Goal: Task Accomplishment & Management: Complete application form

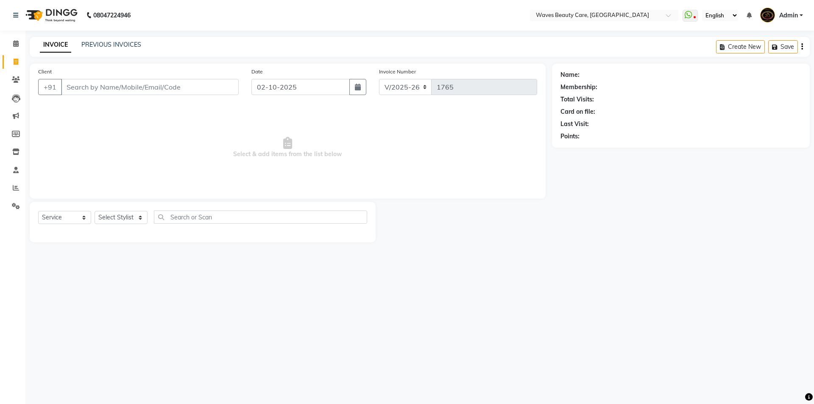
select select "5946"
select select "service"
click at [66, 86] on input "Client" at bounding box center [150, 87] width 178 height 16
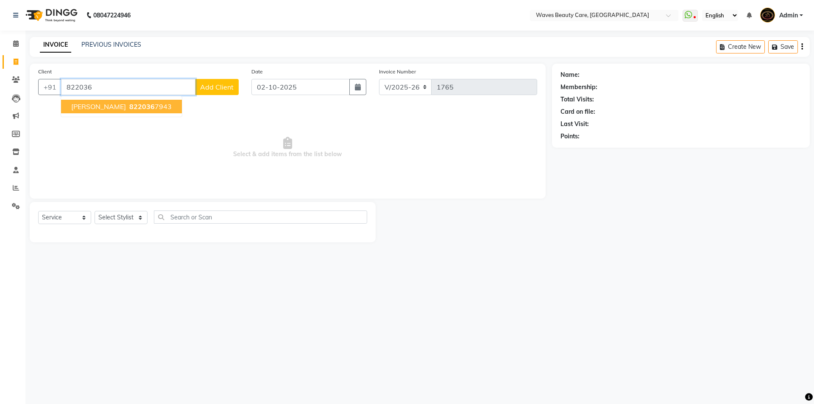
click at [83, 109] on span "[PERSON_NAME]" at bounding box center [98, 106] width 55 height 8
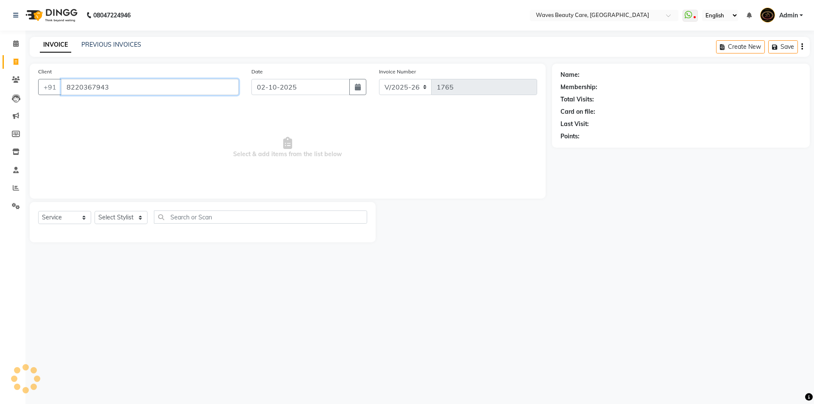
type input "8220367943"
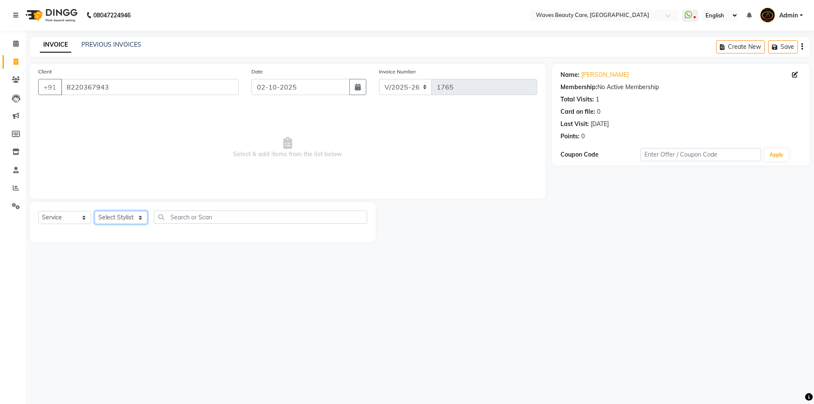
click at [120, 217] on select "Select Stylist ANJU DIVYA Yoganandhi [PERSON_NAME]" at bounding box center [121, 217] width 53 height 13
select select "66638"
click at [95, 211] on select "Select Stylist ANJU DIVYA Yoganandhi [PERSON_NAME]" at bounding box center [121, 217] width 53 height 13
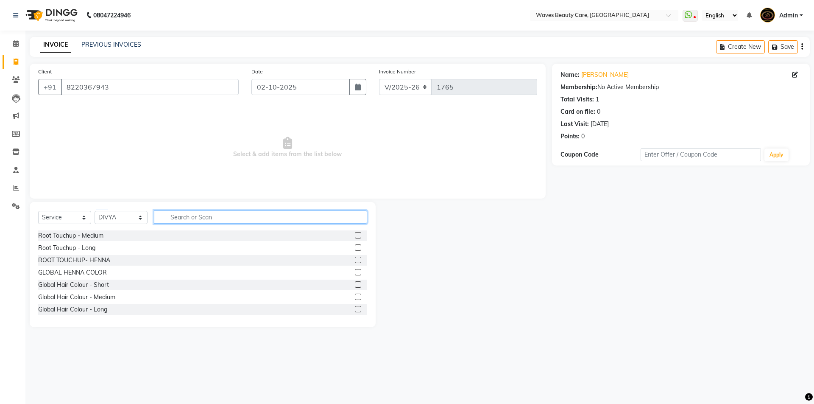
click at [176, 219] on input "text" at bounding box center [260, 216] width 213 height 13
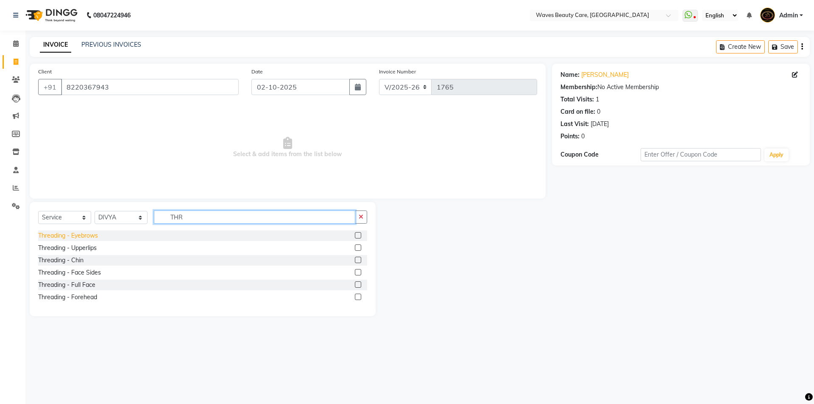
type input "THR"
click at [75, 235] on div "Threading - Eyebrows" at bounding box center [68, 235] width 60 height 9
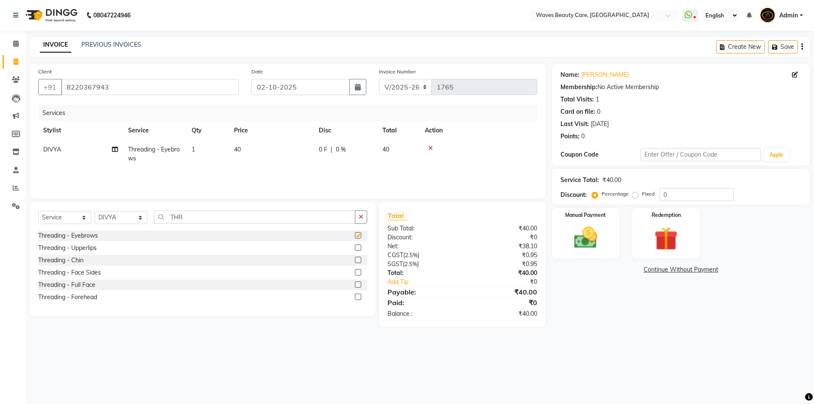
checkbox input "false"
click at [575, 236] on img at bounding box center [585, 237] width 39 height 28
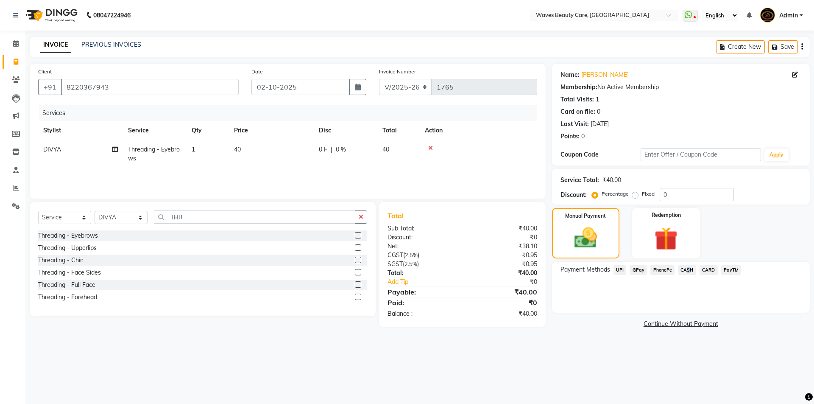
click at [685, 268] on span "CASH" at bounding box center [687, 270] width 18 height 10
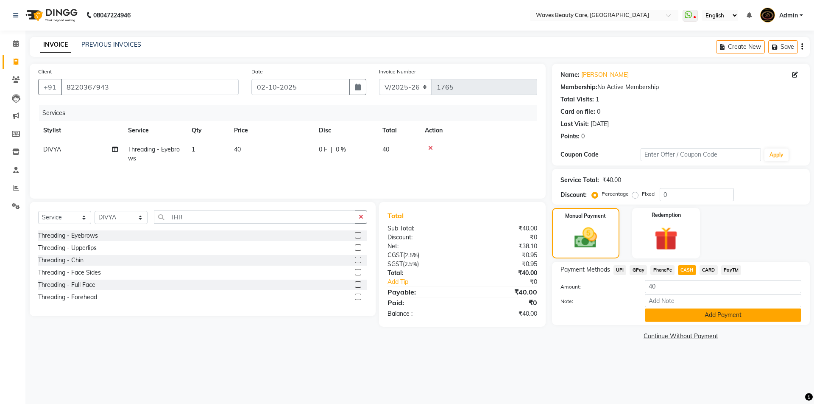
click at [673, 320] on div "Payment Methods UPI GPay PhonePe CASH CARD PayTM Amount: 40 Note: Add Payment" at bounding box center [681, 293] width 258 height 63
click at [676, 317] on button "Add Payment" at bounding box center [723, 314] width 156 height 13
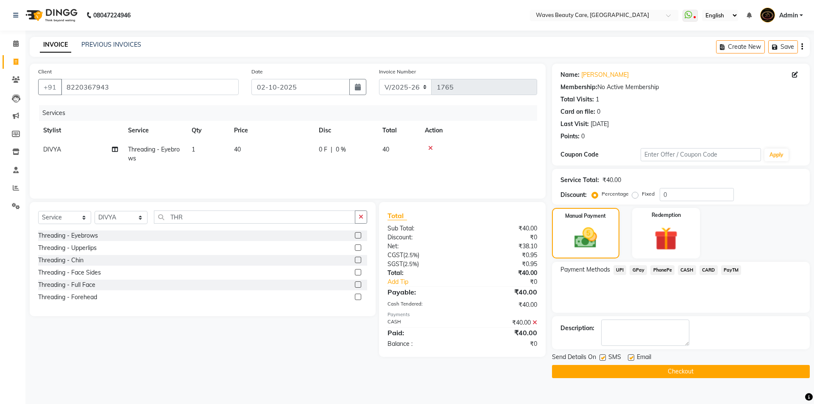
click at [657, 370] on button "Checkout" at bounding box center [681, 371] width 258 height 13
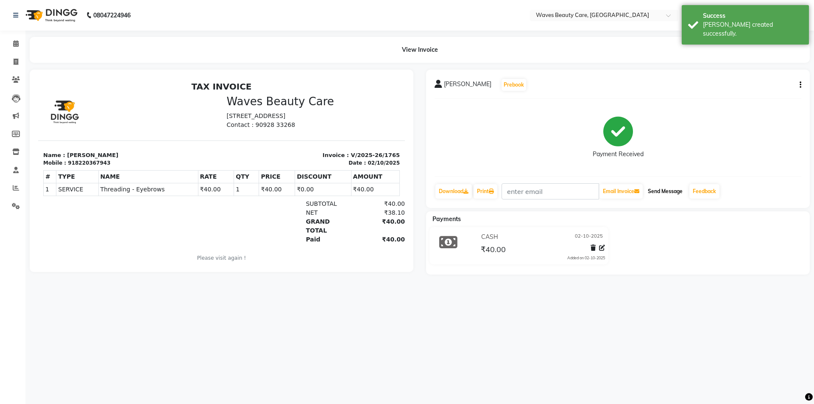
click at [672, 193] on button "Send Message" at bounding box center [665, 191] width 42 height 14
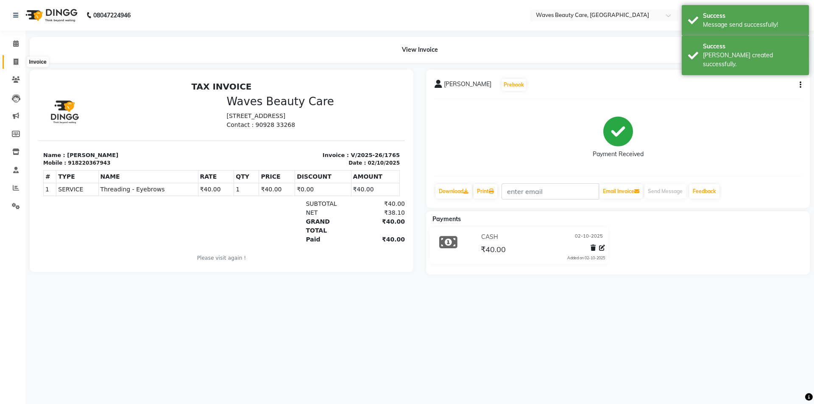
click at [10, 63] on span at bounding box center [15, 62] width 15 height 10
select select "service"
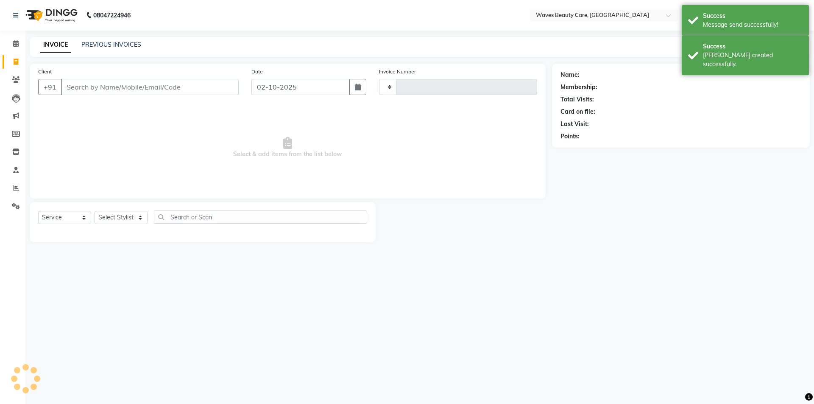
type input "1766"
select select "5946"
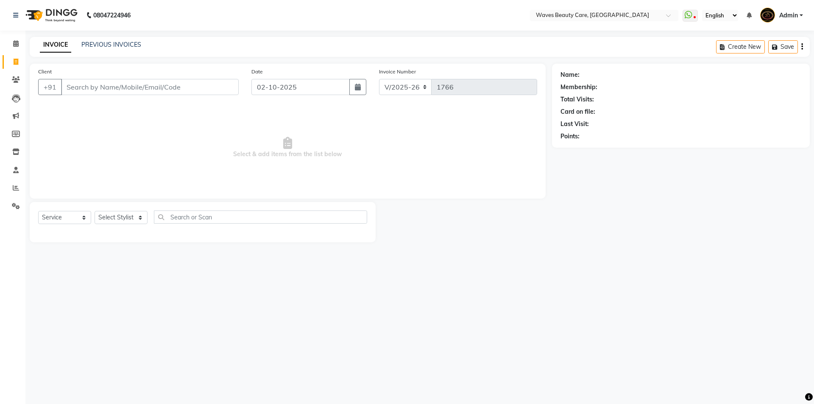
click at [69, 83] on input "Client" at bounding box center [150, 87] width 178 height 16
click at [74, 86] on input "Client" at bounding box center [150, 87] width 178 height 16
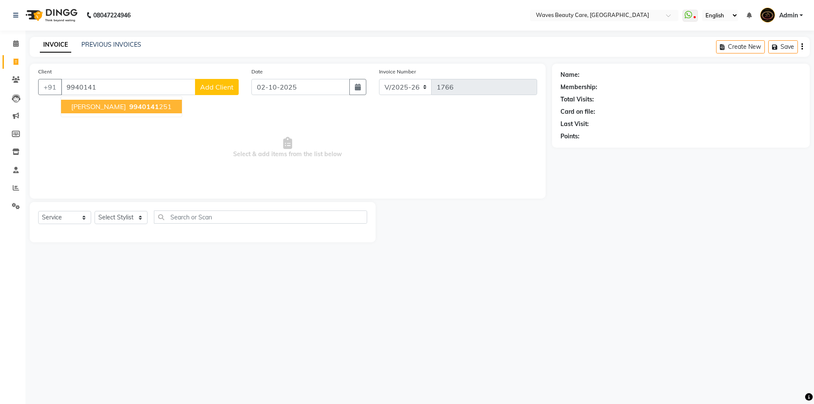
click at [89, 109] on span "[PERSON_NAME]" at bounding box center [98, 106] width 55 height 8
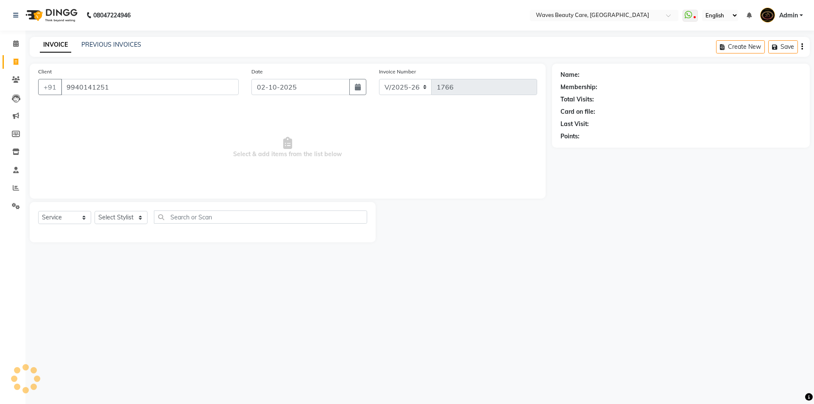
type input "9940141251"
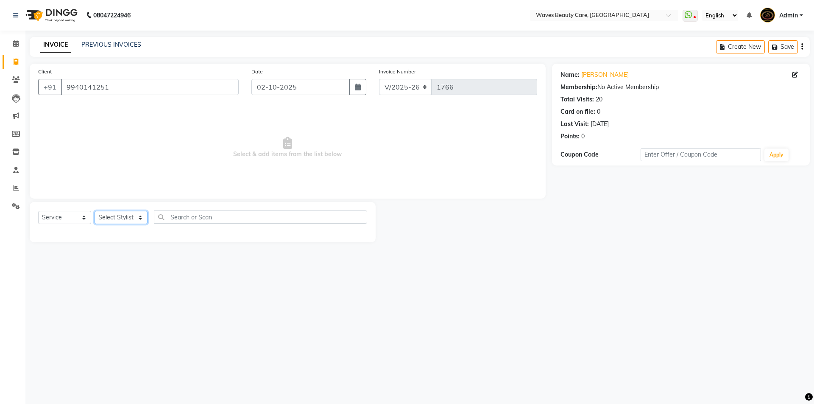
click at [107, 220] on select "Select Stylist ANJU DIVYA Yoganandhi [PERSON_NAME]" at bounding box center [121, 217] width 53 height 13
select select "42275"
click at [95, 211] on select "Select Stylist ANJU DIVYA Yoganandhi [PERSON_NAME]" at bounding box center [121, 217] width 53 height 13
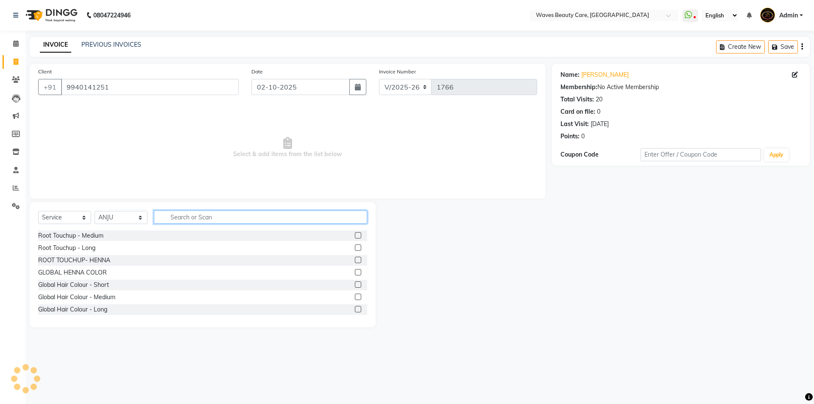
click at [181, 217] on input "text" at bounding box center [260, 216] width 213 height 13
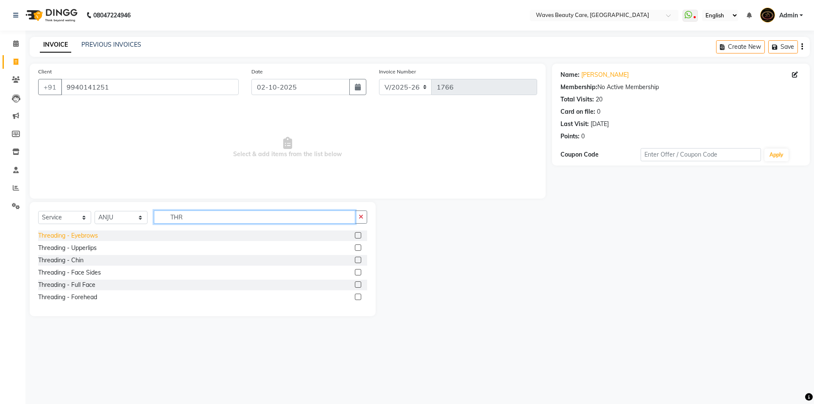
type input "THR"
click at [90, 237] on div "Threading - Eyebrows" at bounding box center [68, 235] width 60 height 9
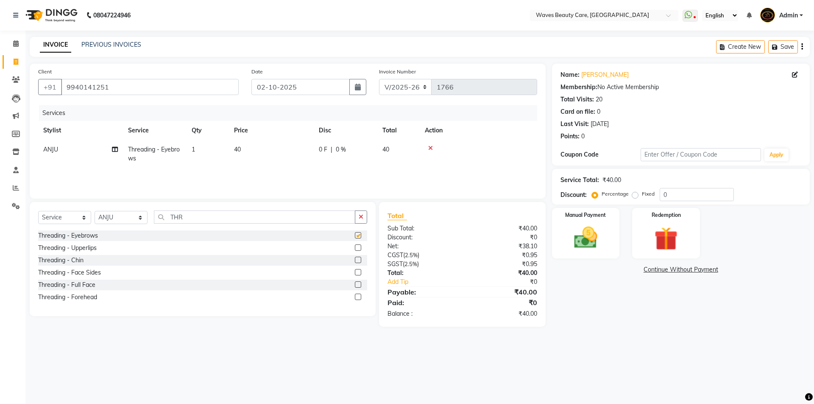
checkbox input "false"
click at [576, 241] on img at bounding box center [585, 237] width 39 height 28
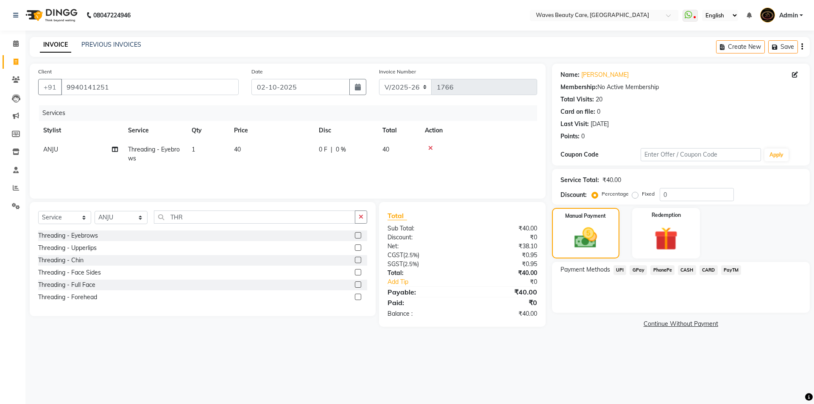
click at [634, 270] on span "GPay" at bounding box center [637, 270] width 17 height 10
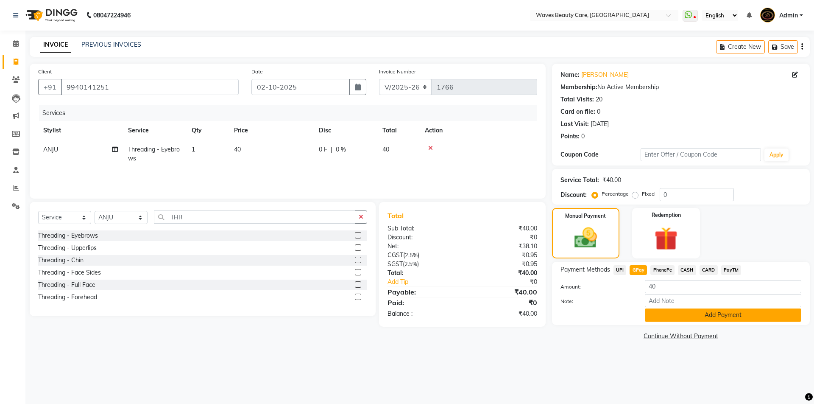
click at [663, 312] on button "Add Payment" at bounding box center [723, 314] width 156 height 13
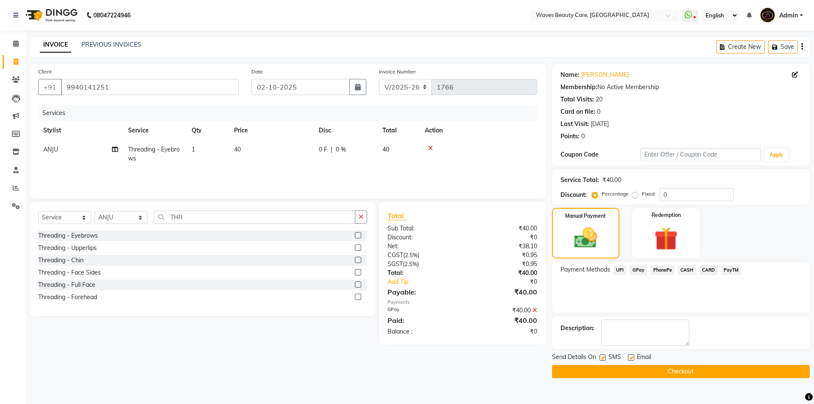
click at [640, 372] on button "Checkout" at bounding box center [681, 371] width 258 height 13
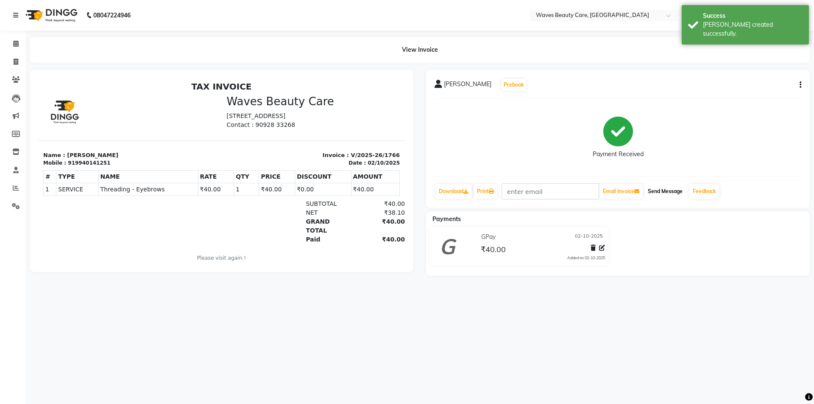
click at [655, 195] on button "Send Message" at bounding box center [665, 191] width 42 height 14
